Goal: Information Seeking & Learning: Learn about a topic

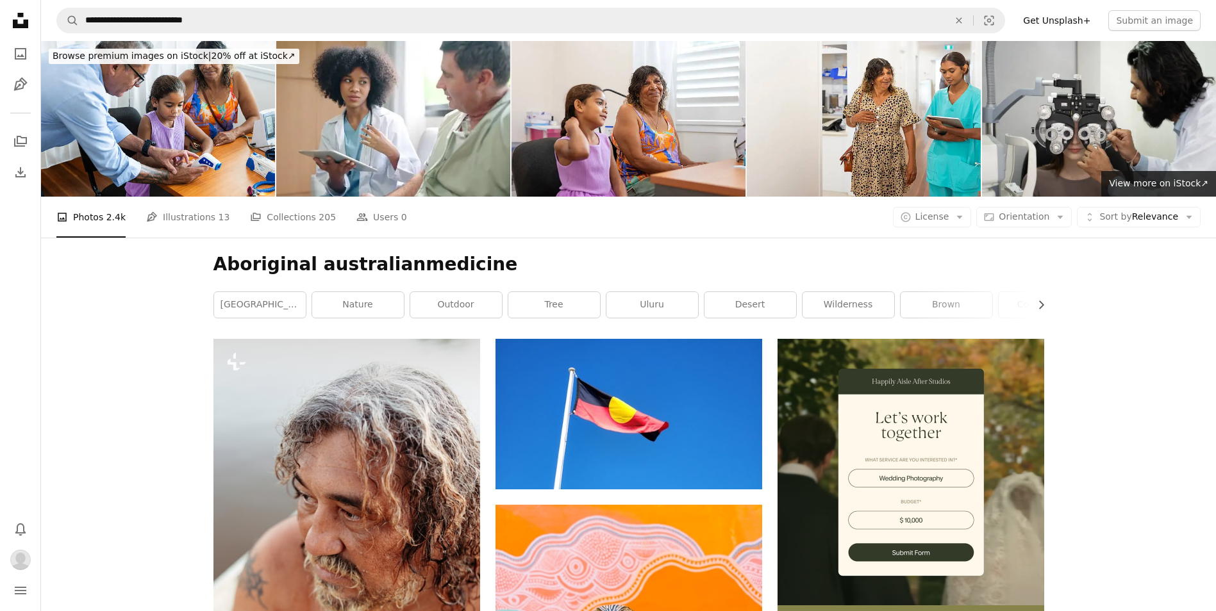
scroll to position [24612, 0]
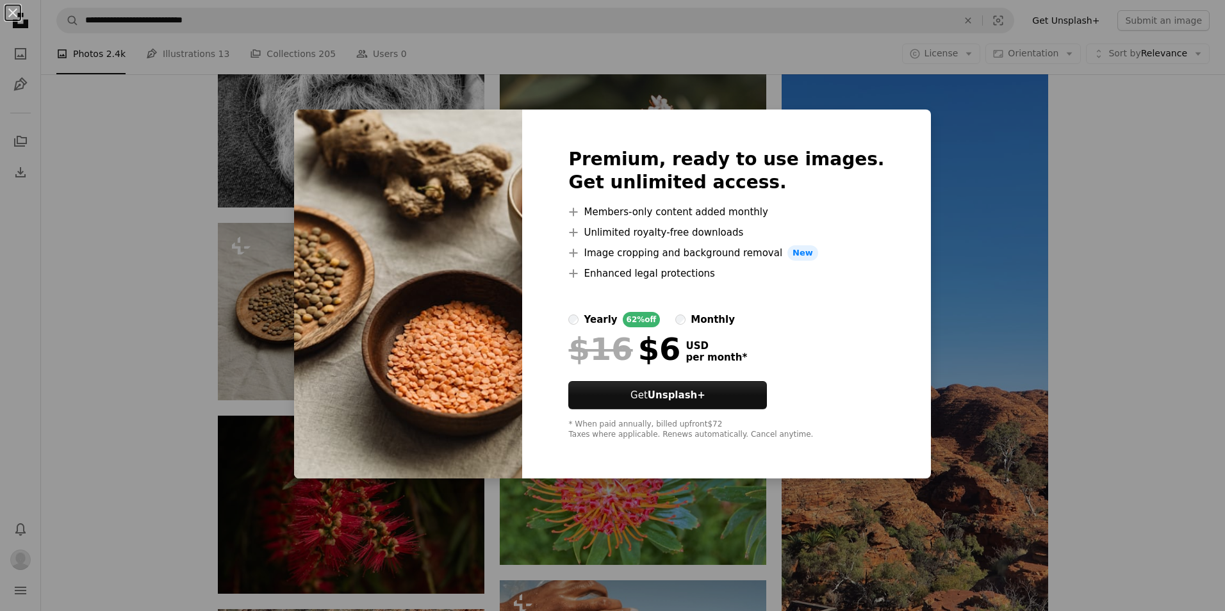
click at [1116, 223] on div "An X shape Premium, ready to use images. Get unlimited access. A plus sign Memb…" at bounding box center [612, 305] width 1225 height 611
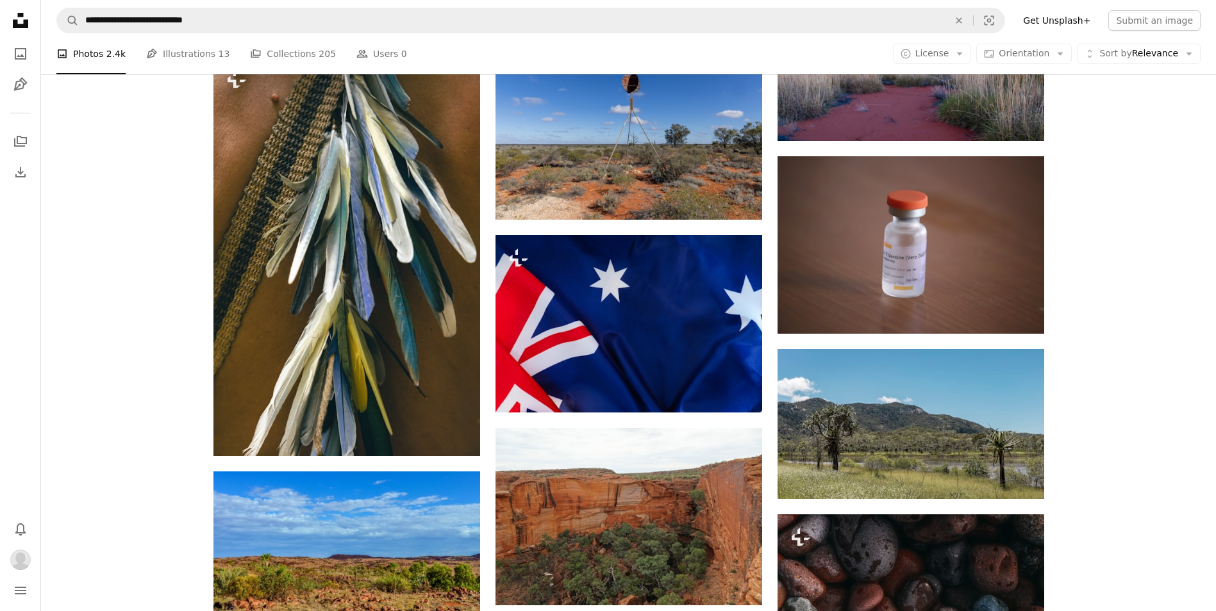
scroll to position [22561, 0]
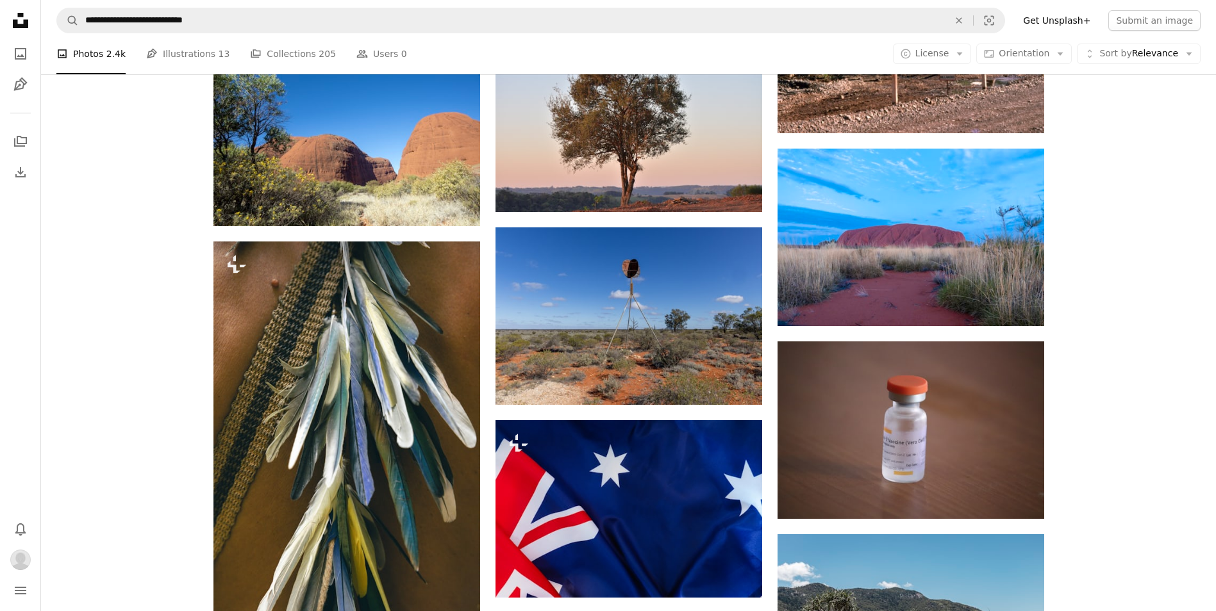
click at [21, 23] on icon "Unsplash logo Unsplash Home" at bounding box center [21, 21] width 26 height 26
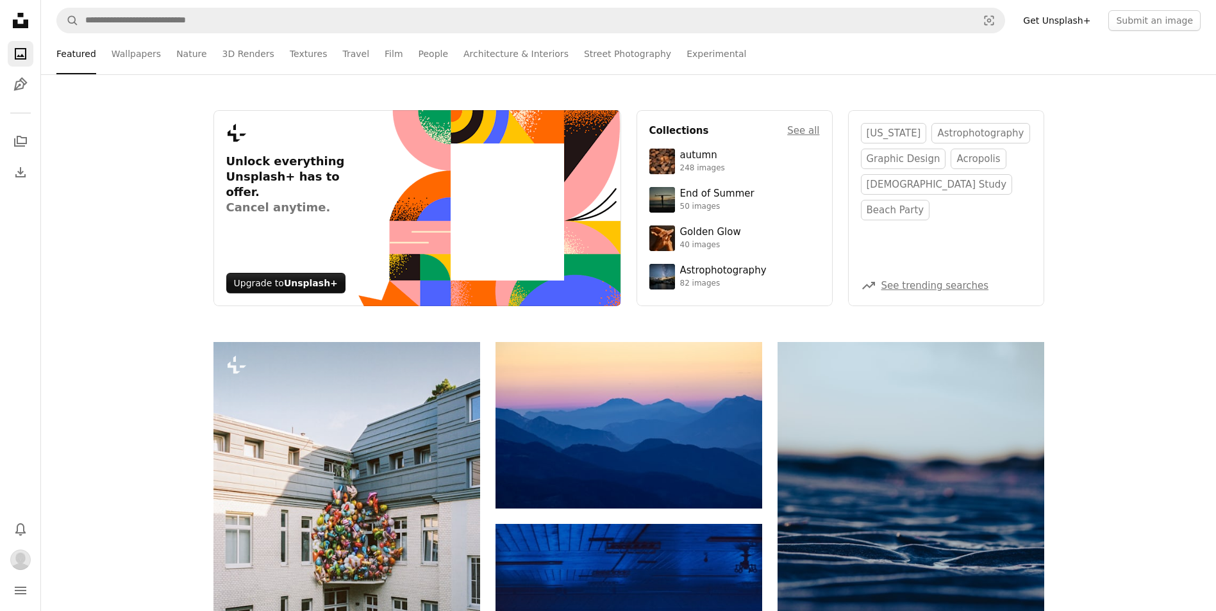
click at [20, 21] on icon "Unsplash logo Unsplash Home" at bounding box center [21, 21] width 26 height 26
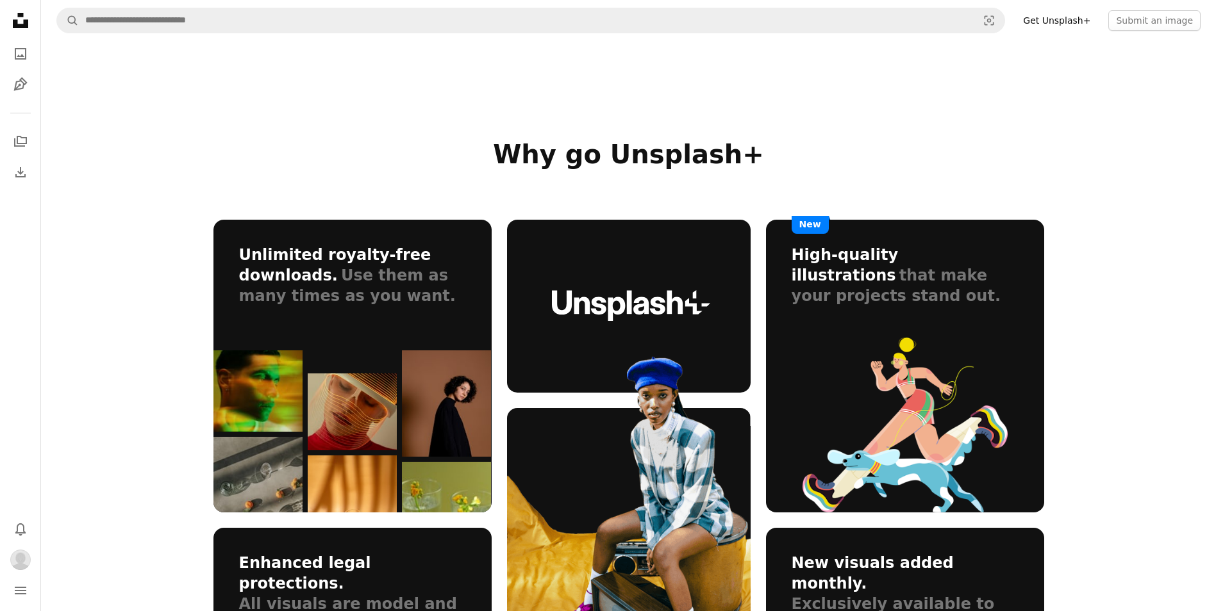
scroll to position [320, 0]
